Goal: Transaction & Acquisition: Book appointment/travel/reservation

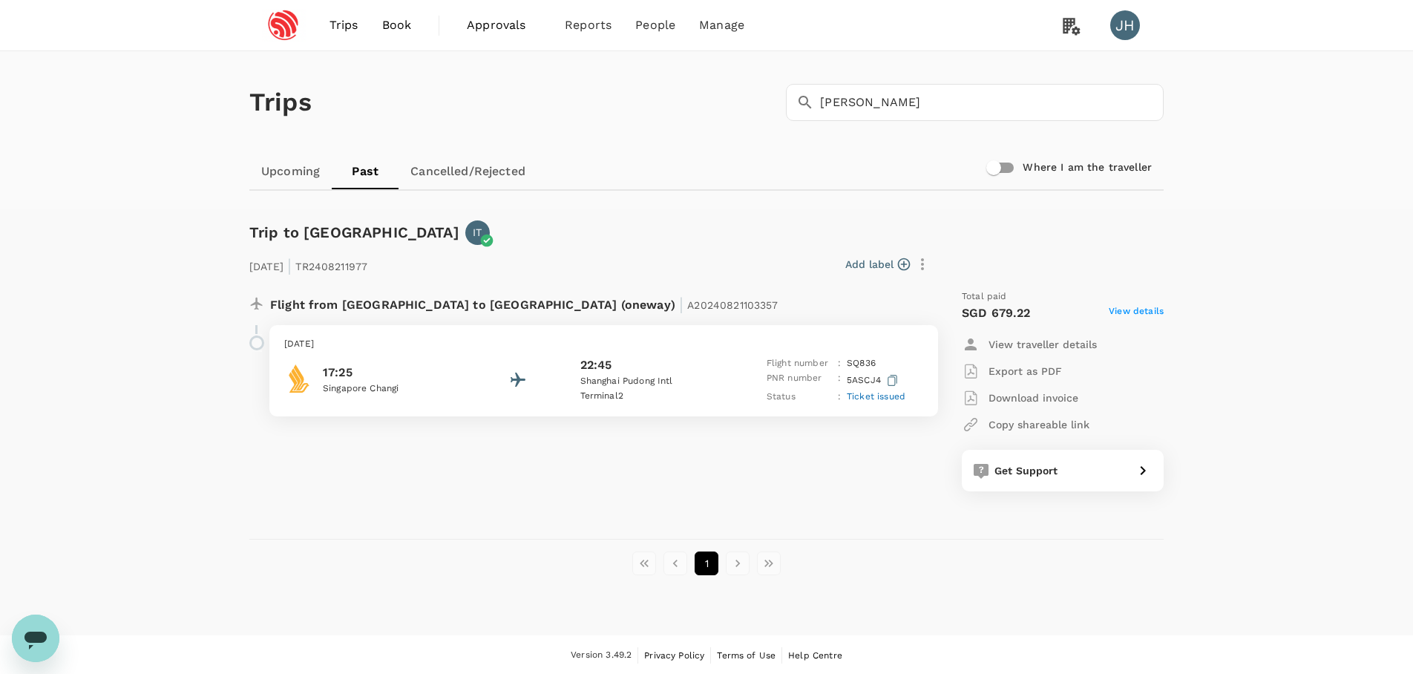
click at [409, 16] on link "Book" at bounding box center [396, 25] width 53 height 50
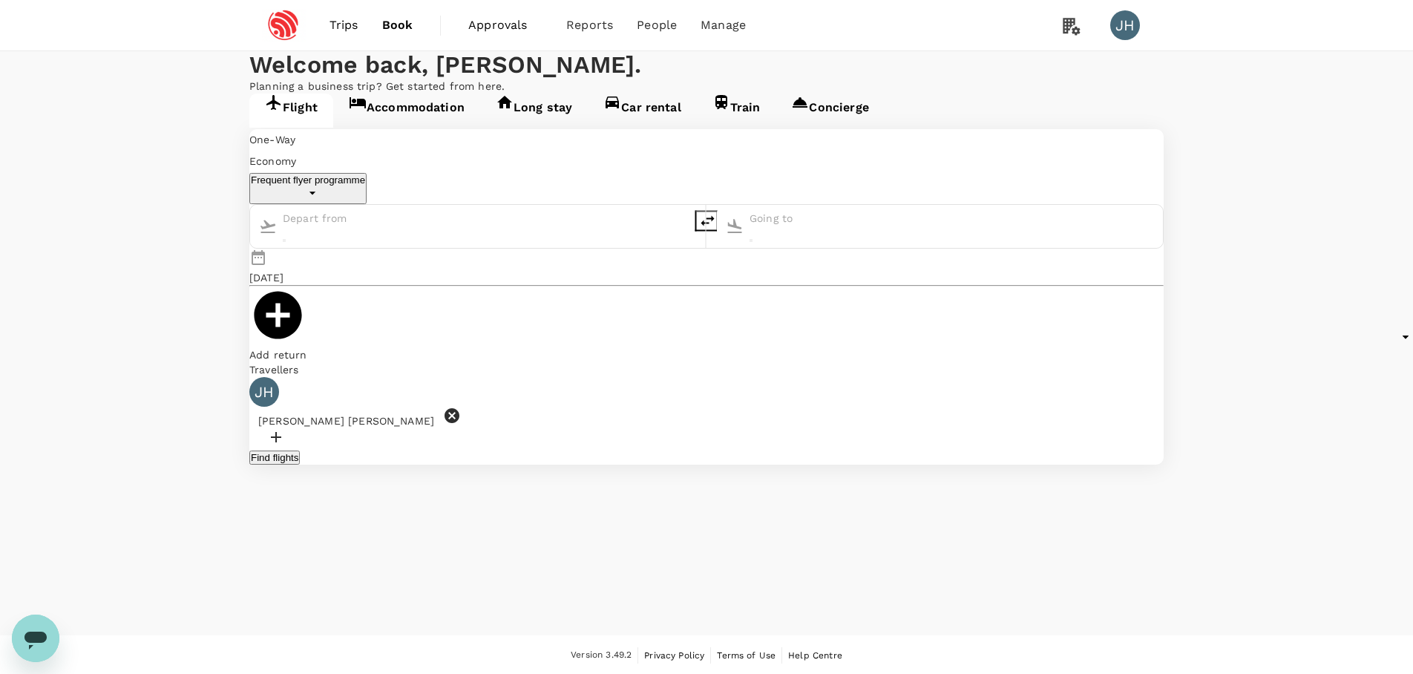
type input "Singapore Changi (SIN)"
type input "[GEOGRAPHIC_DATA], [GEOGRAPHIC_DATA] (any)"
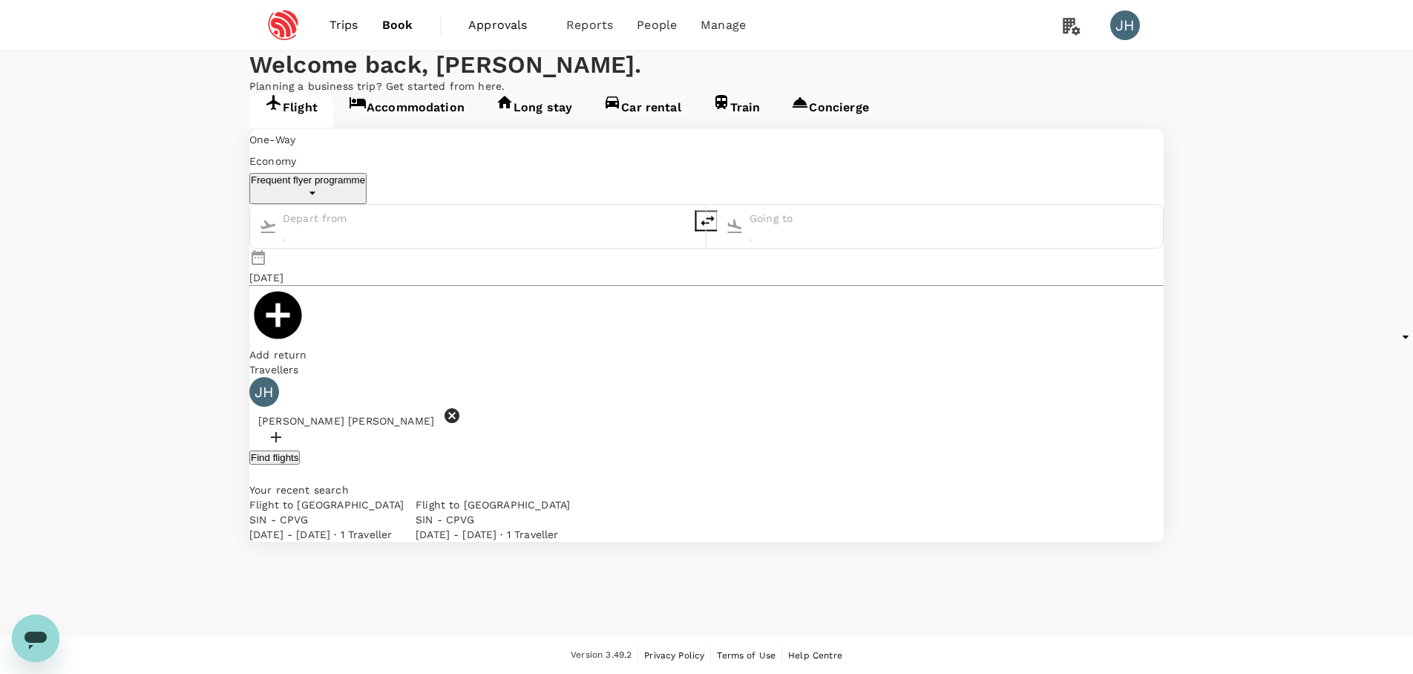
type input "Singapore Changi (SIN)"
type input "[GEOGRAPHIC_DATA], [GEOGRAPHIC_DATA] (any)"
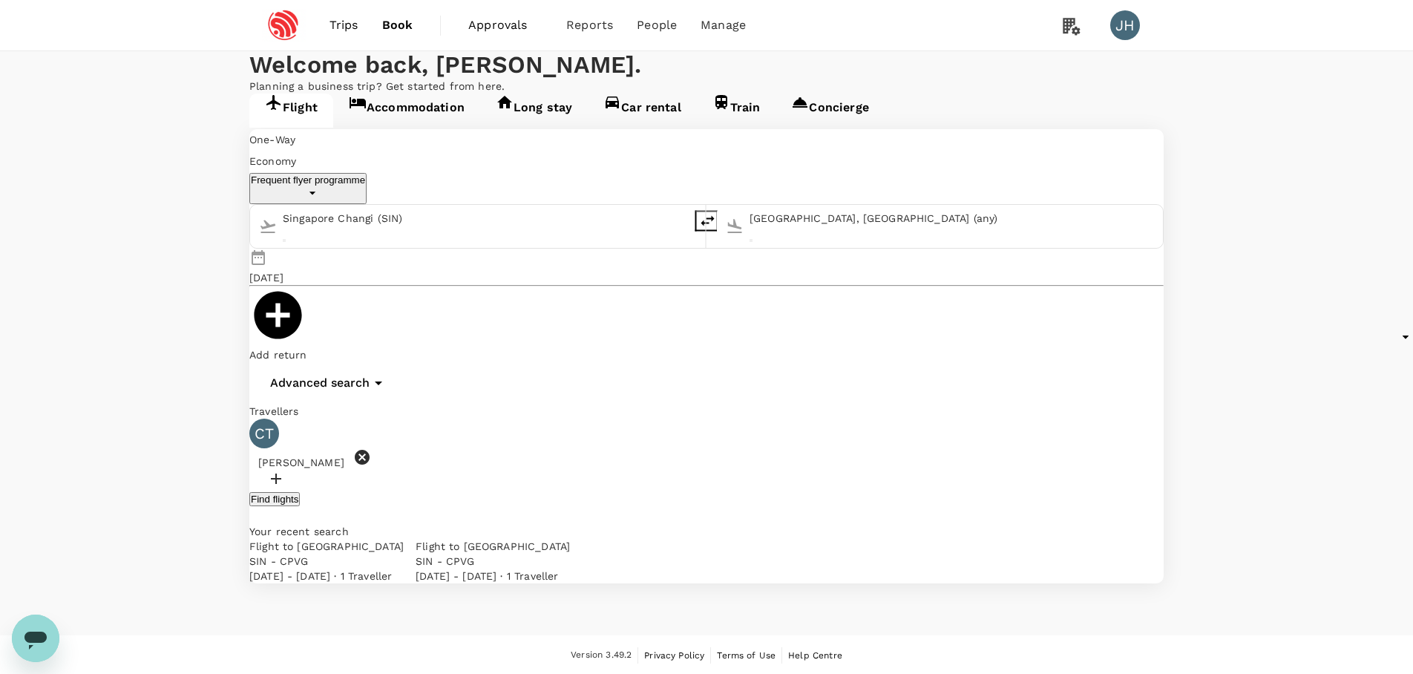
click at [347, 22] on span "Trips" at bounding box center [343, 25] width 29 height 18
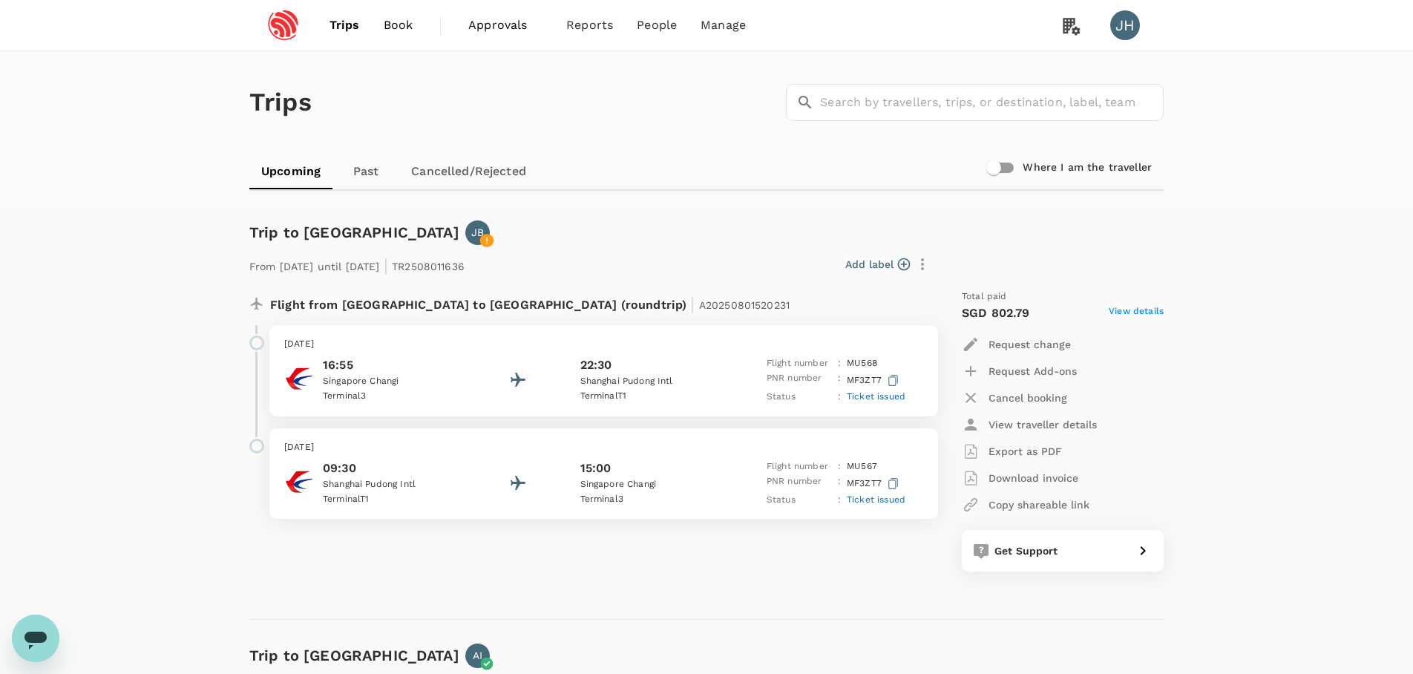
click at [468, 24] on span "Approvals" at bounding box center [505, 25] width 74 height 18
